Goal: Task Accomplishment & Management: Check status

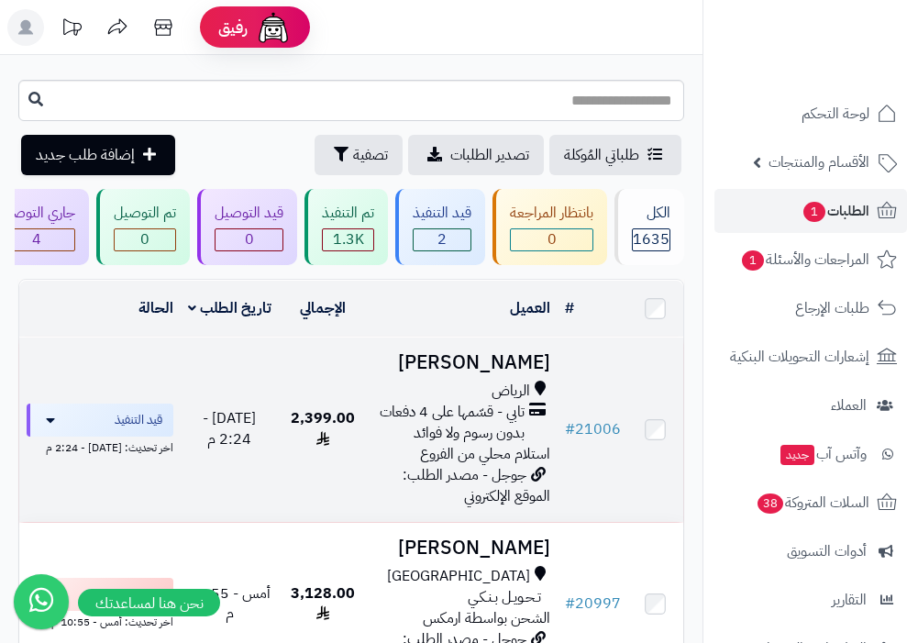
click at [474, 412] on span "تابي - قسّمها على 4 دفعات بدون رسوم ولا فوائد" at bounding box center [449, 423] width 150 height 42
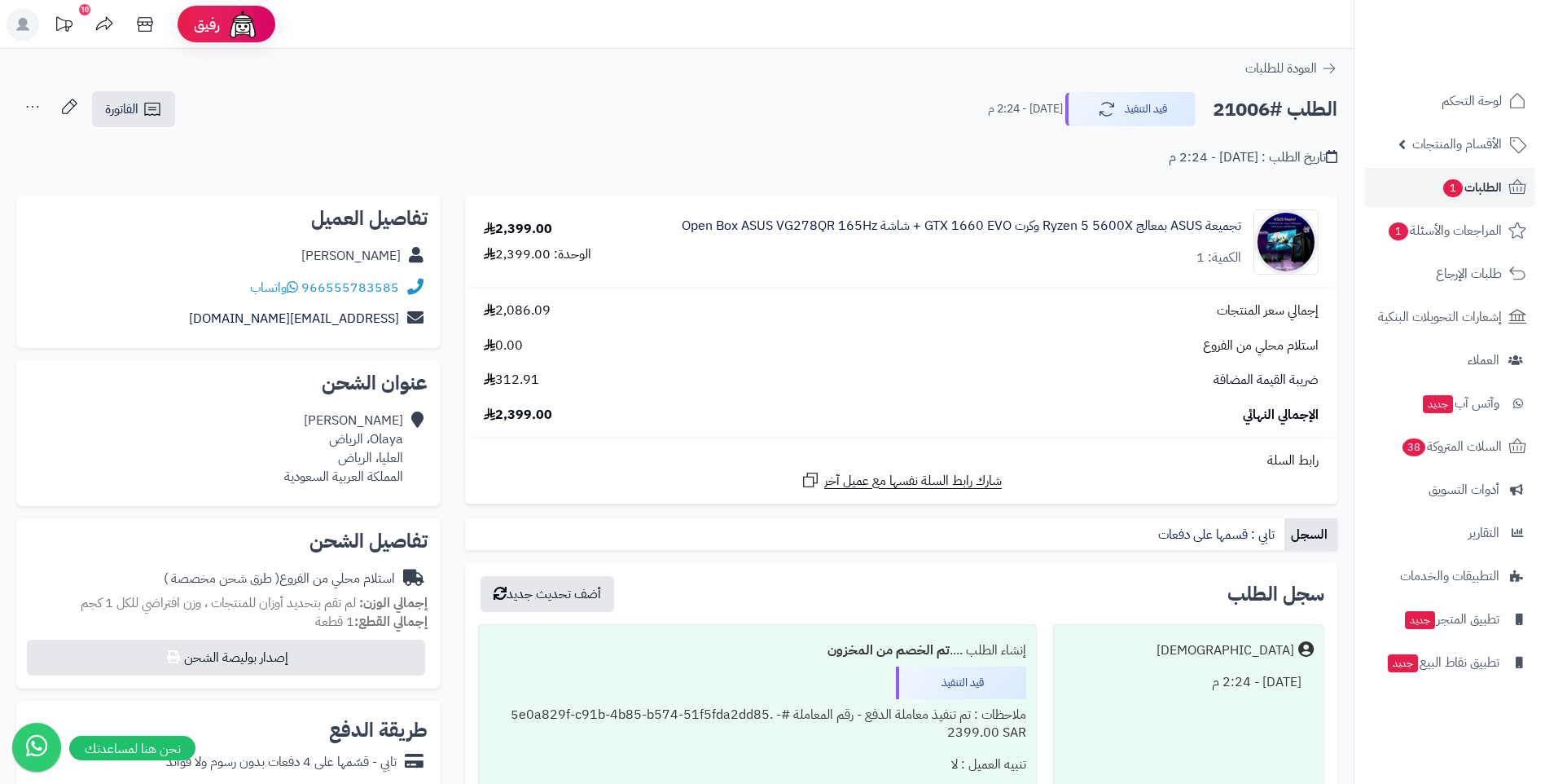
drag, startPoint x: 295, startPoint y: 257, endPoint x: 399, endPoint y: 260, distance: 104.0
click at [399, 260] on div "Abdulmjeed Rizq" at bounding box center [228, 257] width 399 height 32
drag, startPoint x: 399, startPoint y: 260, endPoint x: 383, endPoint y: 255, distance: 16.8
copy link "Abdulmjeed Rizq"
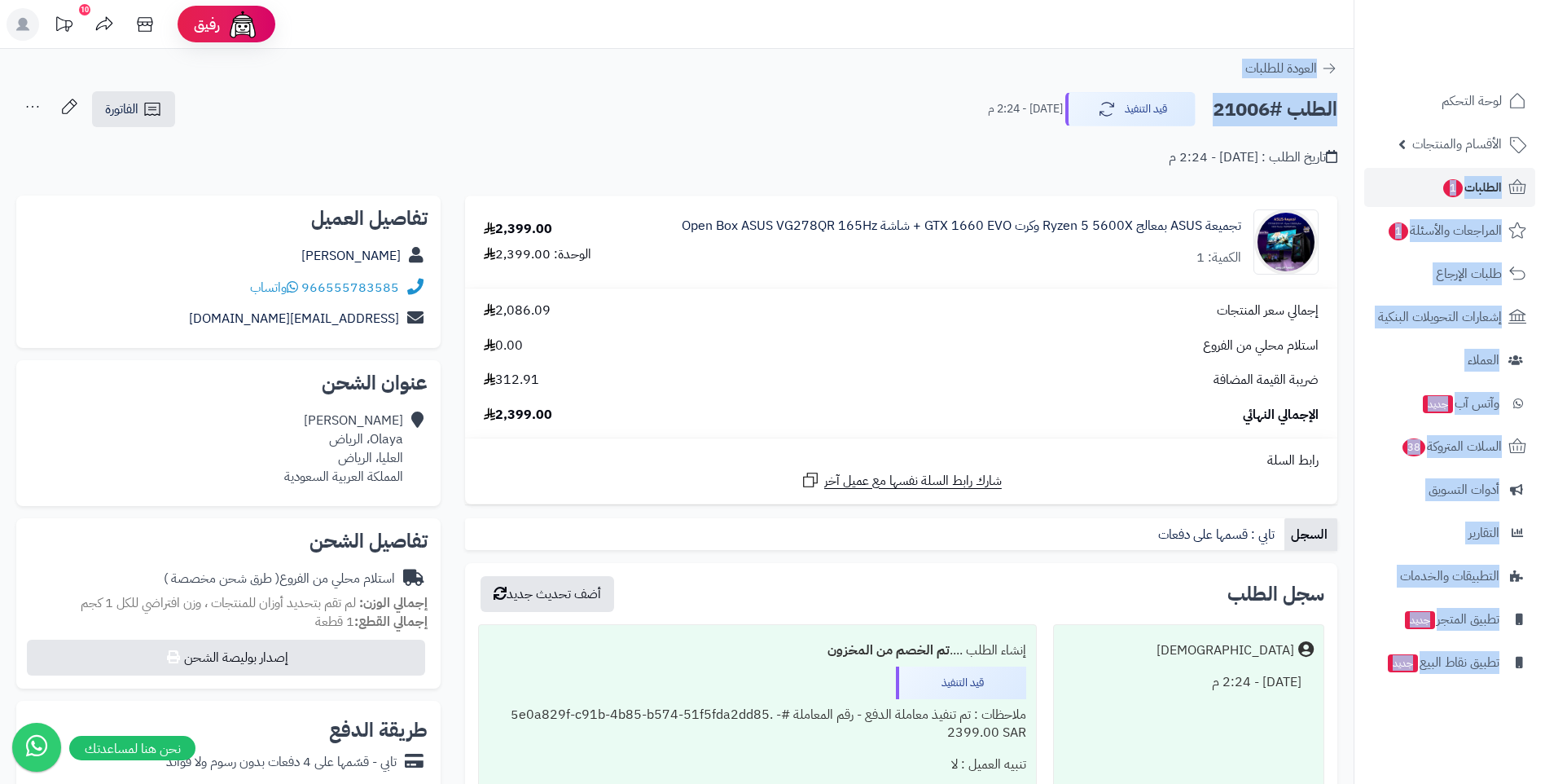
drag, startPoint x: 1205, startPoint y: 107, endPoint x: 1354, endPoint y: 123, distance: 149.9
click at [814, 123] on div "رفيق ! 10 الطلبات معالجة مكتمل إرجاع المنتجات العملاء المتواجدون الان 5347 عملا…" at bounding box center [772, 629] width 1545 height 1257
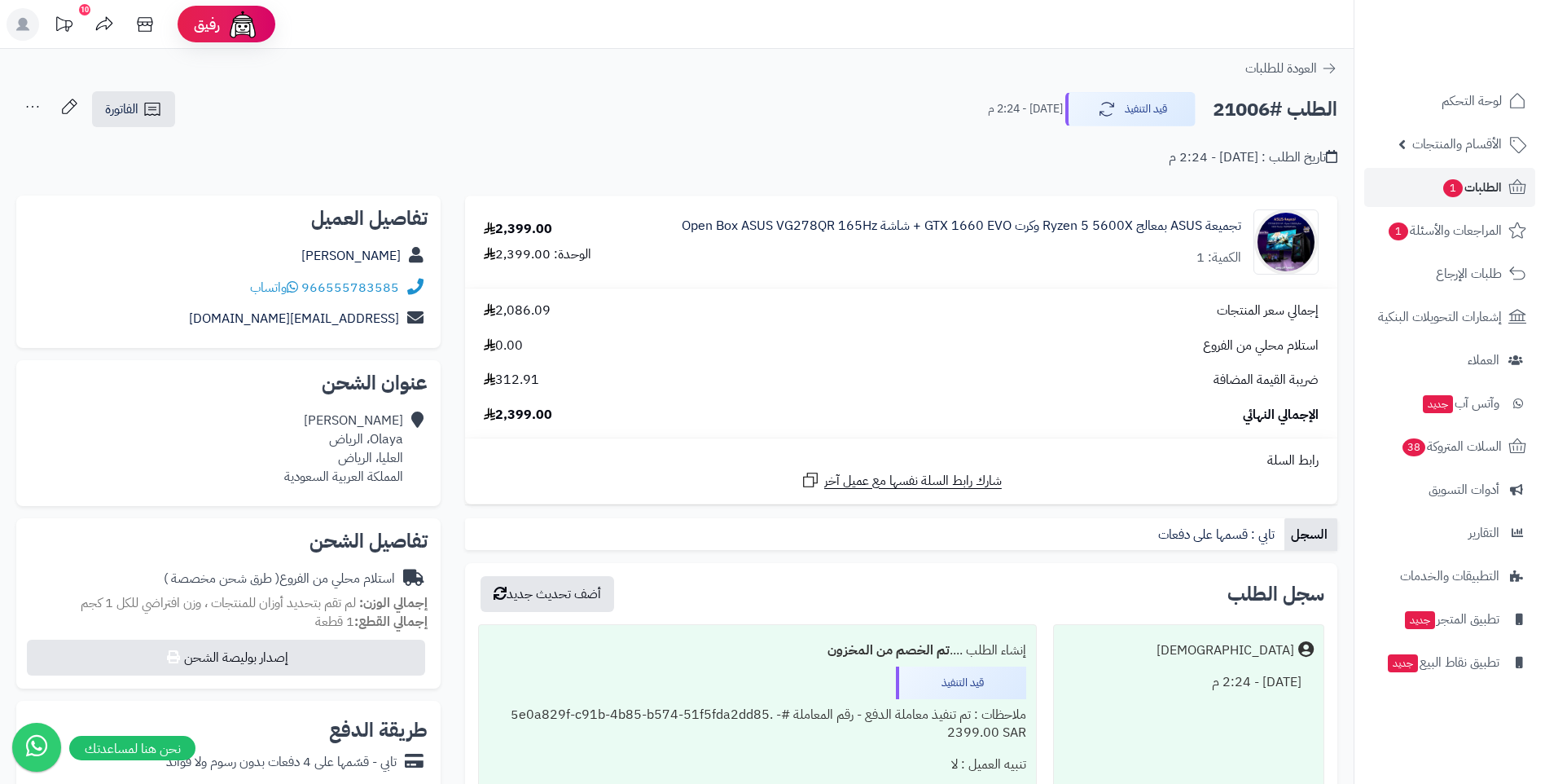
drag, startPoint x: 1354, startPoint y: 123, endPoint x: 1223, endPoint y: 130, distance: 131.2
click at [814, 130] on div "تاريخ الطلب : اليوم - 2:24 م" at bounding box center [677, 147] width 1321 height 38
drag, startPoint x: 1216, startPoint y: 103, endPoint x: 1335, endPoint y: 114, distance: 119.5
click at [814, 114] on h2 "الطلب #21006" at bounding box center [1275, 110] width 124 height 34
drag, startPoint x: 1335, startPoint y: 114, endPoint x: 1225, endPoint y: 108, distance: 110.2
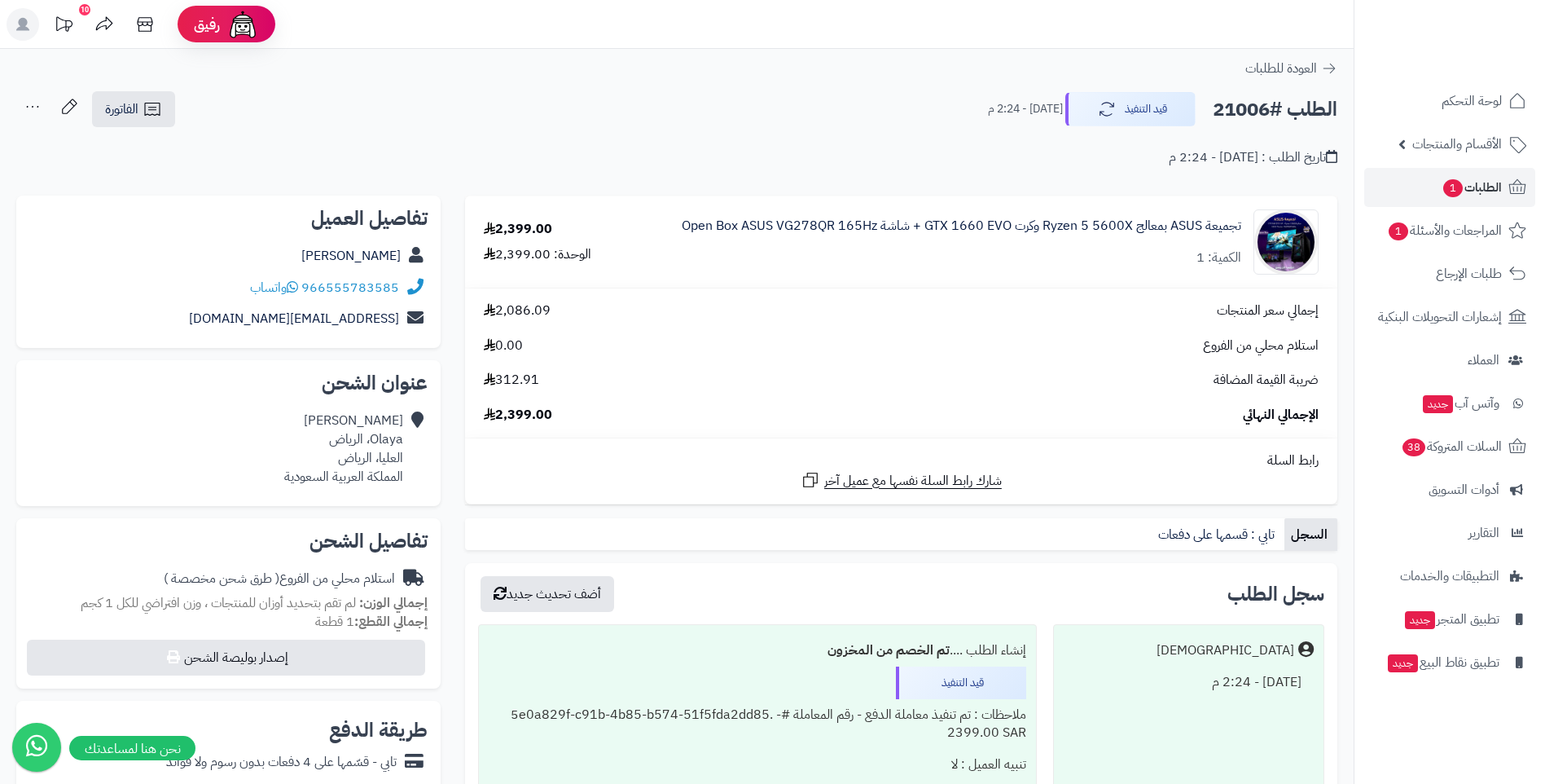
click at [814, 108] on h2 "الطلب #21006" at bounding box center [1275, 110] width 124 height 34
drag, startPoint x: 1216, startPoint y: 108, endPoint x: 1347, endPoint y: 115, distance: 131.2
click at [814, 115] on div "الطلب #21006 قيد التنفيذ اليوم - 2:24 م الفاتورة طباعة الفاتورة إرسال الفاتورة …" at bounding box center [677, 129] width 1354 height 76
drag, startPoint x: 1347, startPoint y: 115, endPoint x: 1326, endPoint y: 114, distance: 21.0
drag, startPoint x: 293, startPoint y: 254, endPoint x: 400, endPoint y: 256, distance: 107.0
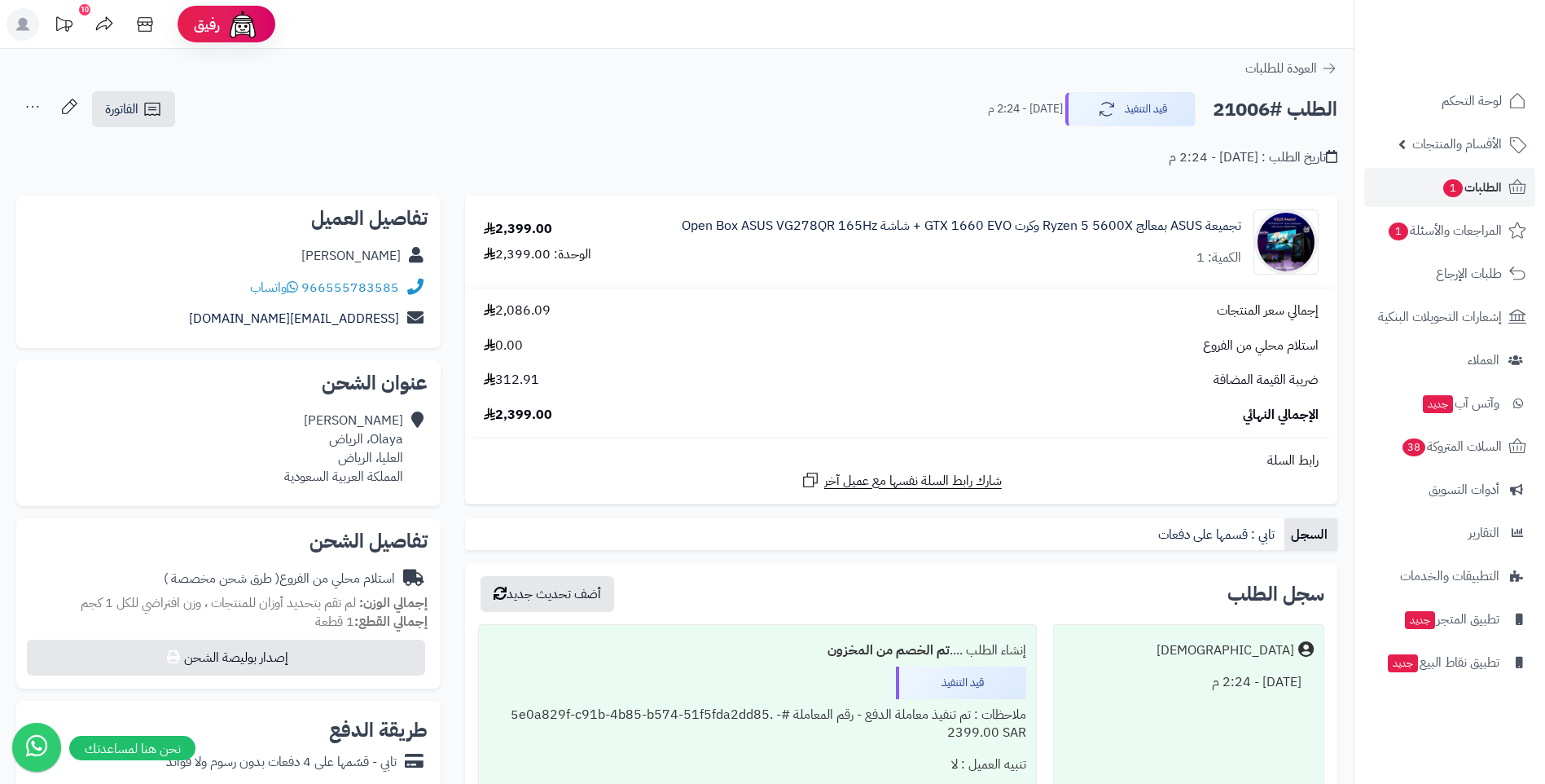
click at [400, 256] on div "Abdulmjeed Rizq" at bounding box center [228, 257] width 399 height 32
drag, startPoint x: 400, startPoint y: 256, endPoint x: 380, endPoint y: 258, distance: 20.1
copy link "Abdulmjeed Rizq"
drag, startPoint x: 1210, startPoint y: 107, endPoint x: 1341, endPoint y: 108, distance: 131.0
click at [814, 108] on div "الطلب #21006 قيد التنفيذ اليوم - 2:24 م الفاتورة طباعة الفاتورة إرسال الفاتورة …" at bounding box center [677, 129] width 1354 height 76
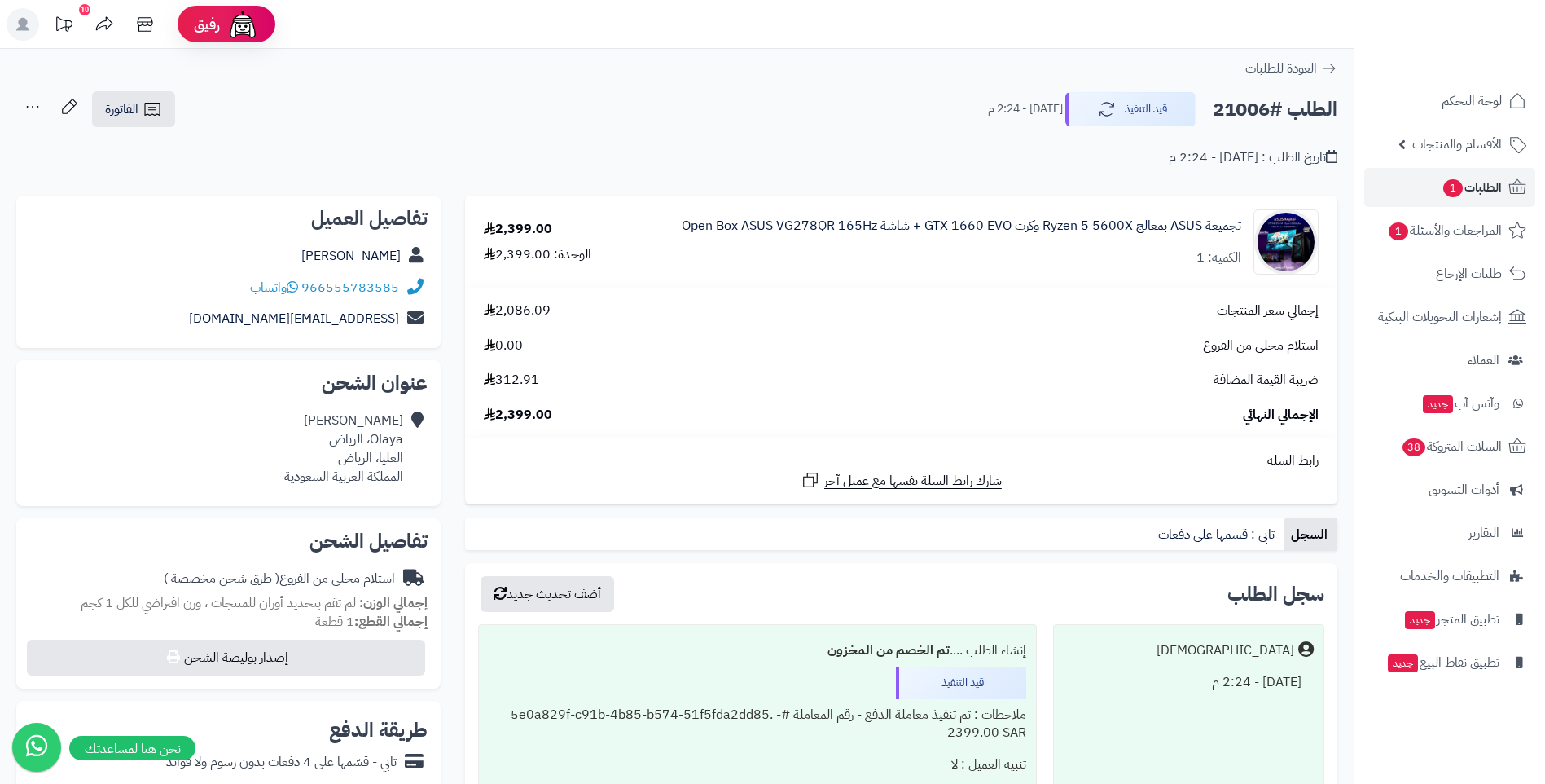
drag, startPoint x: 1341, startPoint y: 108, endPoint x: 1327, endPoint y: 112, distance: 14.6
copy h2 "الطلب #21006"
click at [397, 288] on div "966555783585 واتساب" at bounding box center [228, 288] width 399 height 32
drag, startPoint x: 329, startPoint y: 273, endPoint x: 400, endPoint y: 281, distance: 71.4
click at [400, 281] on div "966555783585 واتساب" at bounding box center [228, 288] width 399 height 32
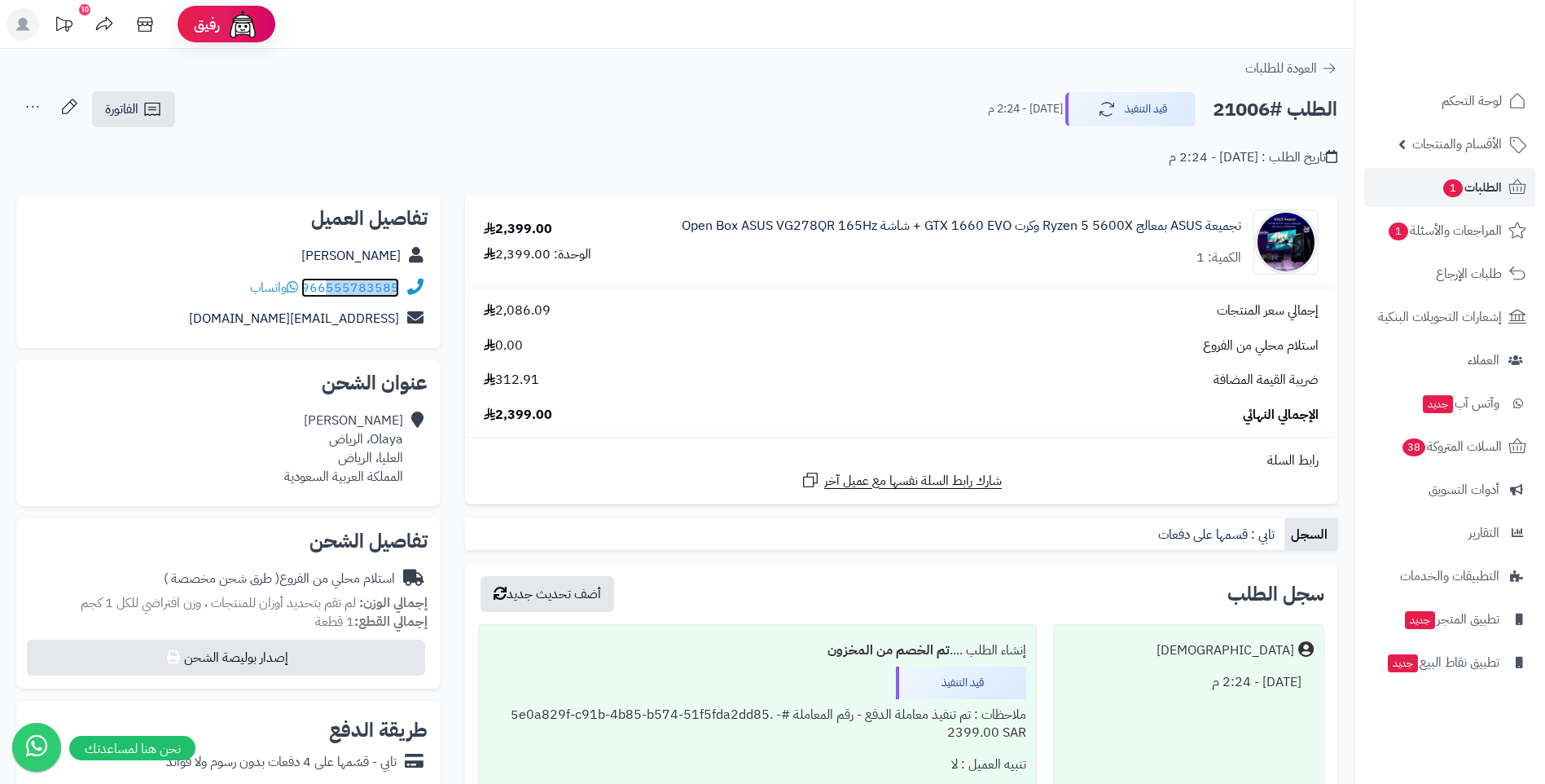
drag, startPoint x: 400, startPoint y: 281, endPoint x: 388, endPoint y: 282, distance: 12.0
copy link "555783585"
click at [338, 286] on link "966555783585" at bounding box center [350, 288] width 98 height 20
